Goal: Information Seeking & Learning: Learn about a topic

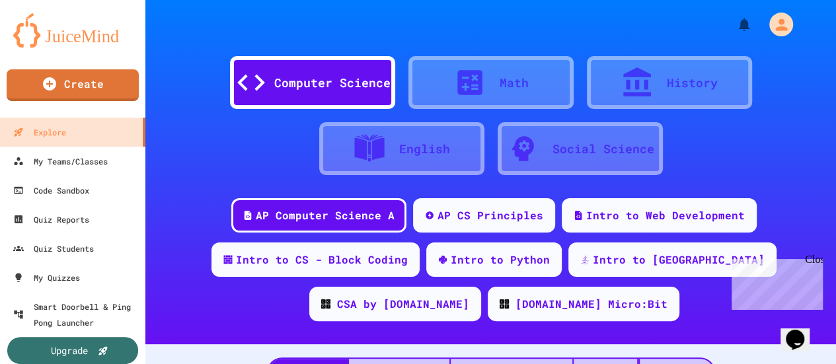
click at [645, 96] on icon at bounding box center [637, 81] width 28 height 29
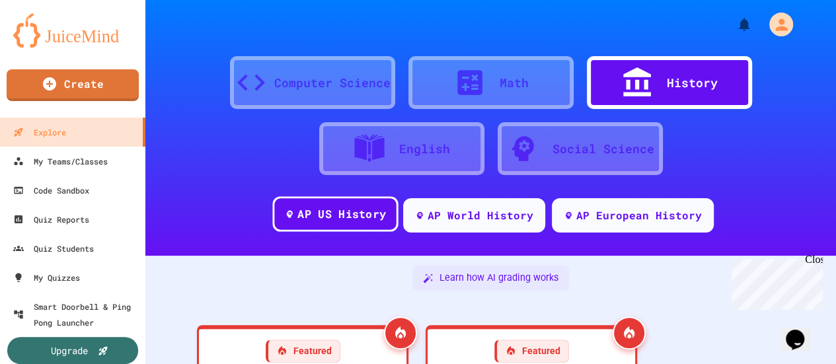
click at [371, 224] on div "AP US History" at bounding box center [335, 214] width 126 height 36
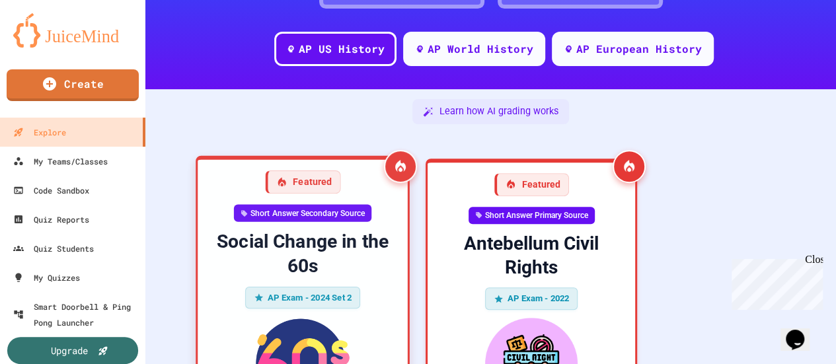
scroll to position [172, 0]
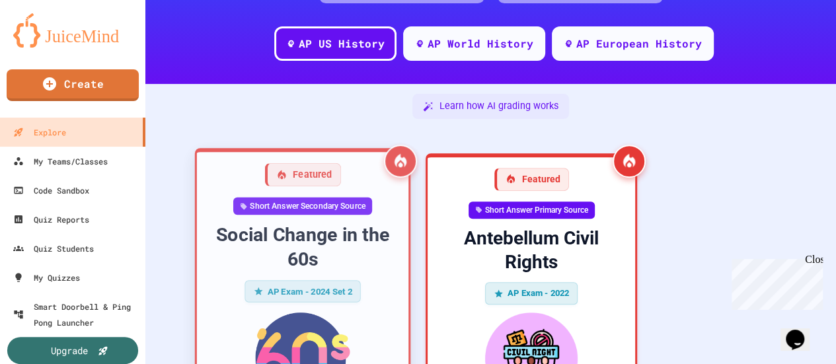
click at [229, 264] on div "Social Change in the 60s" at bounding box center [302, 247] width 190 height 49
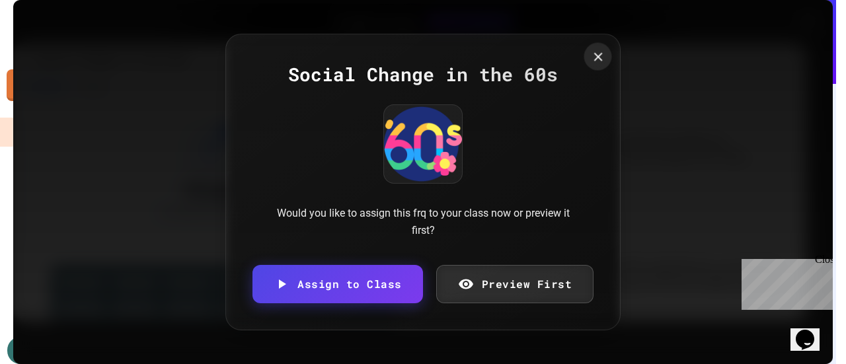
click at [593, 57] on icon at bounding box center [597, 56] width 9 height 9
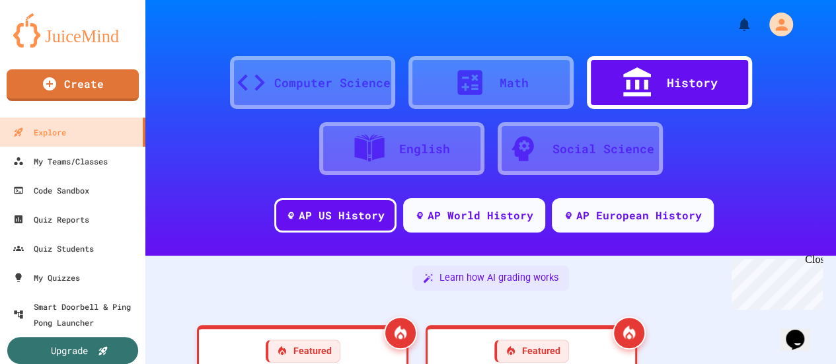
scroll to position [172, 0]
